Goal: Find specific fact: Find specific fact

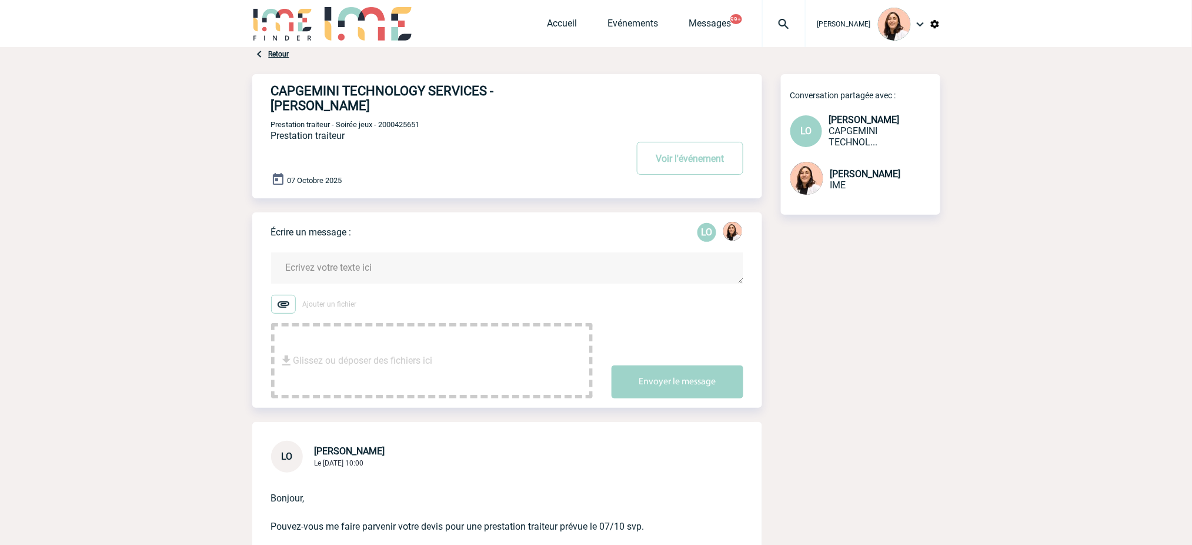
click at [325, 94] on h4 "CAPGEMINI TECHNOLOGY SERVICES - [PERSON_NAME]" at bounding box center [431, 98] width 321 height 29
copy h4 "CAPGEMINI"
click at [381, 120] on span "Prestation traiteur - Soirée jeux - 2000425651" at bounding box center [345, 124] width 149 height 9
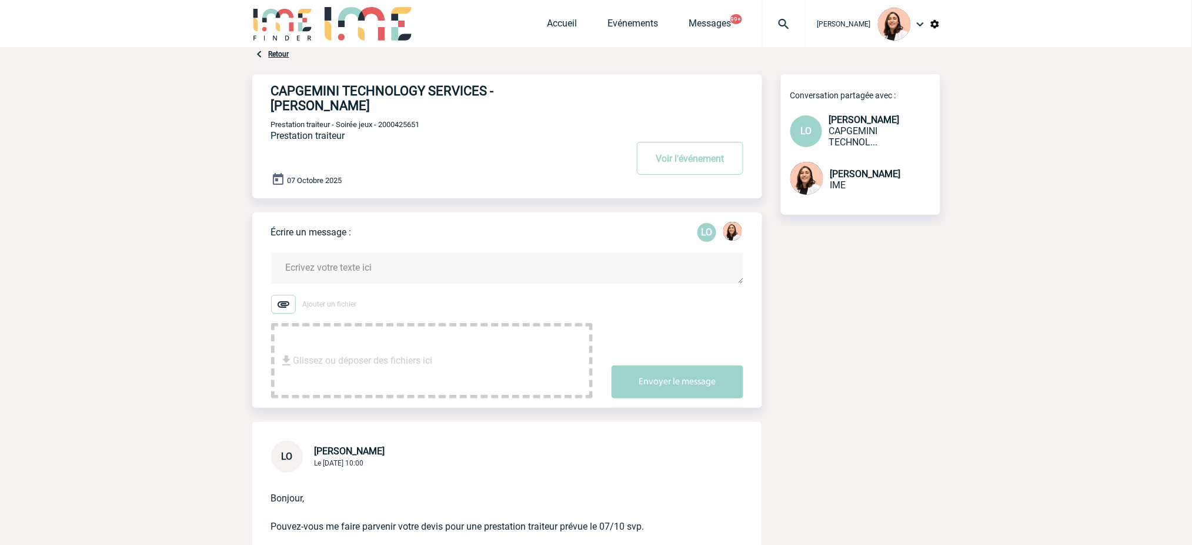
drag, startPoint x: 786, startPoint y: 15, endPoint x: 772, endPoint y: 36, distance: 25.4
click at [786, 15] on div at bounding box center [784, 23] width 44 height 47
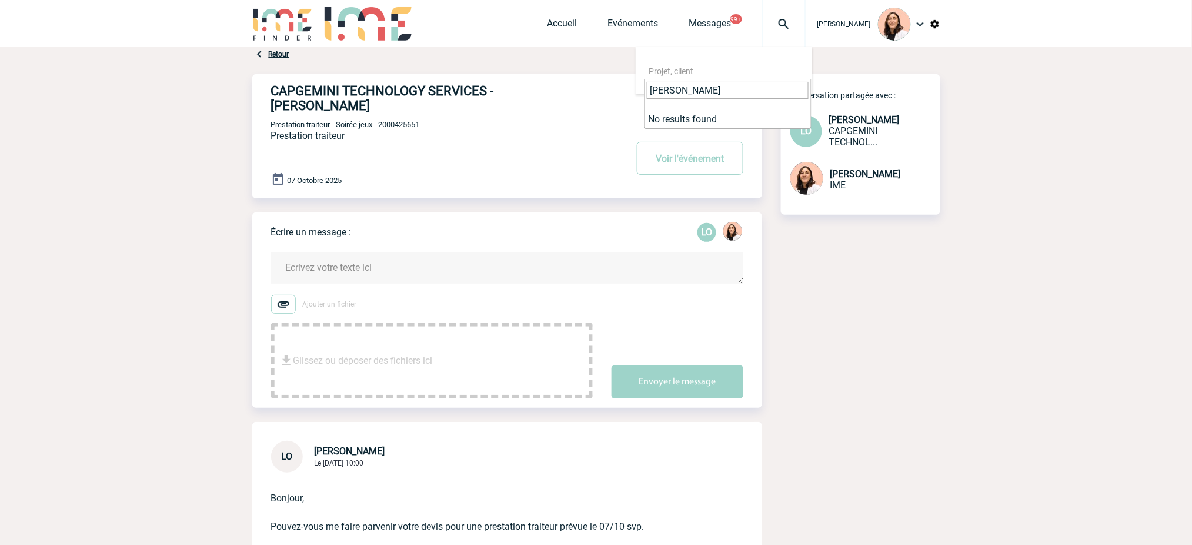
click at [760, 93] on input "[PERSON_NAME]" at bounding box center [728, 90] width 162 height 17
paste input "2000425509"
click at [760, 93] on input "[PERSON_NAME] 2000425509" at bounding box center [728, 90] width 162 height 17
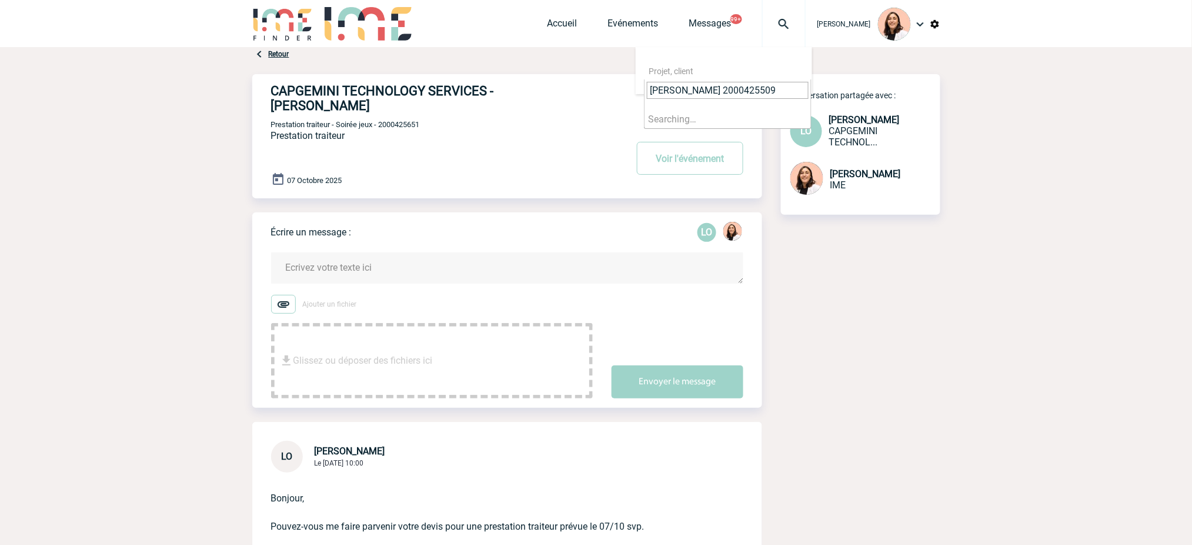
paste input "search"
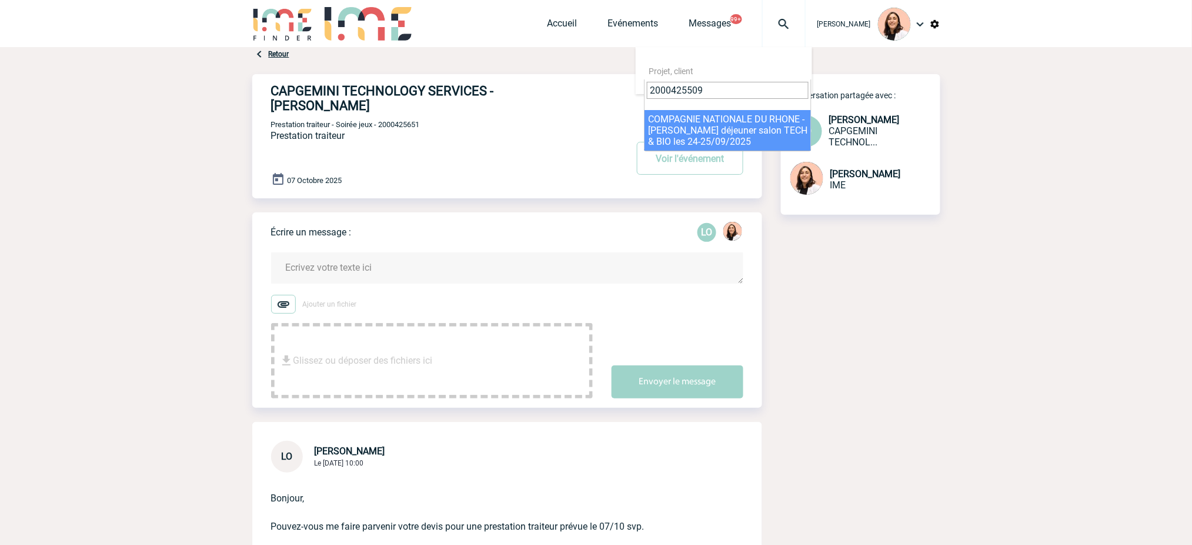
type input "2000425509"
select select "25010"
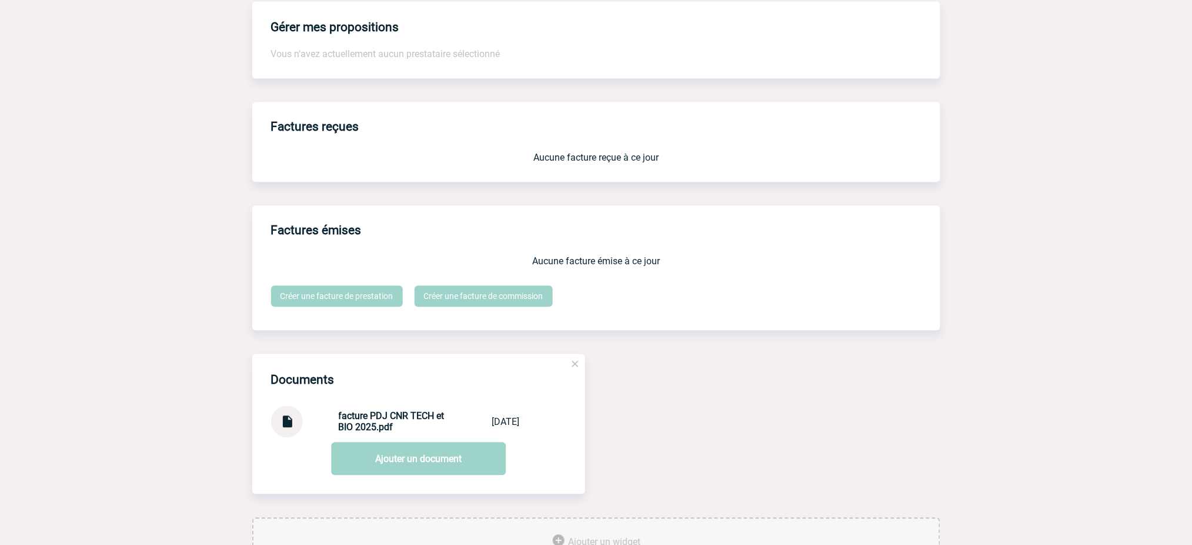
scroll to position [972, 0]
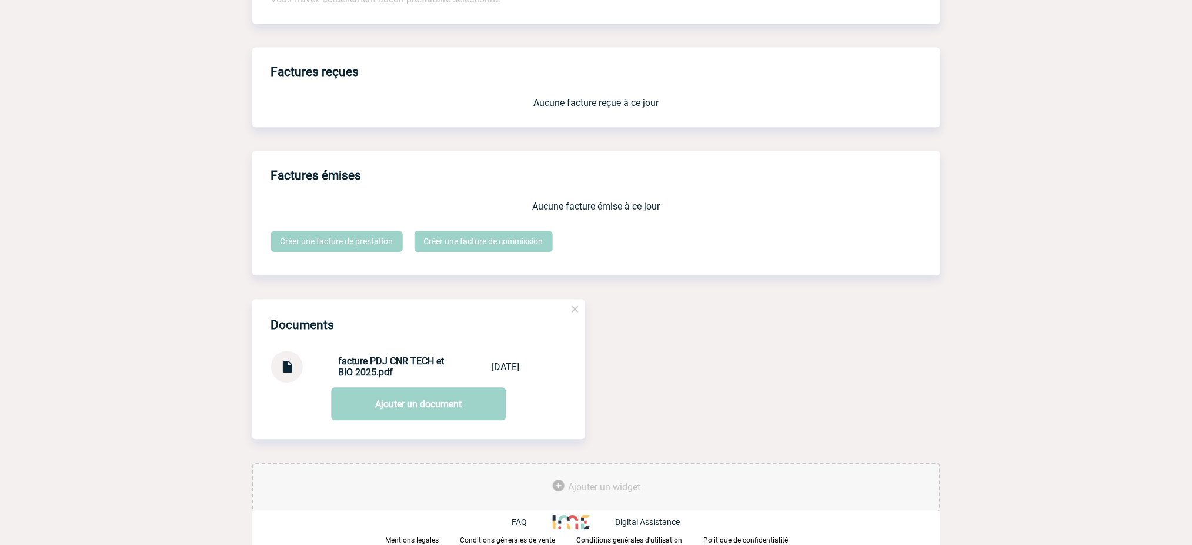
click at [276, 368] on div at bounding box center [287, 367] width 32 height 32
click at [286, 367] on img at bounding box center [286, 362] width 15 height 23
